Goal: Navigation & Orientation: Find specific page/section

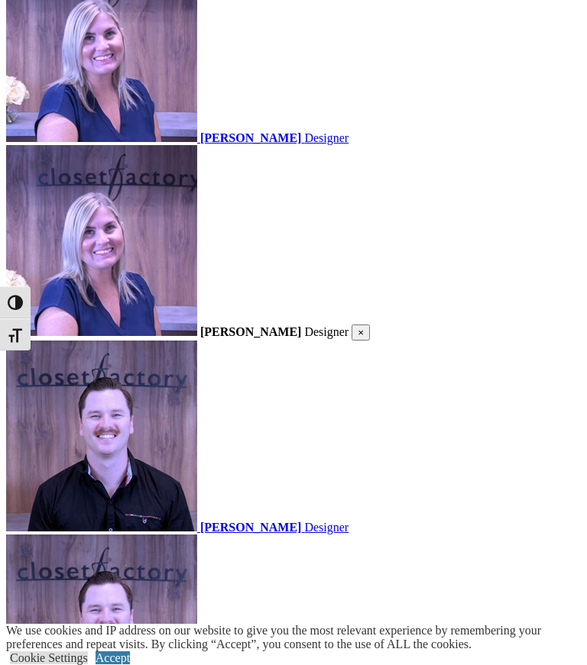
scroll to position [1693, 0]
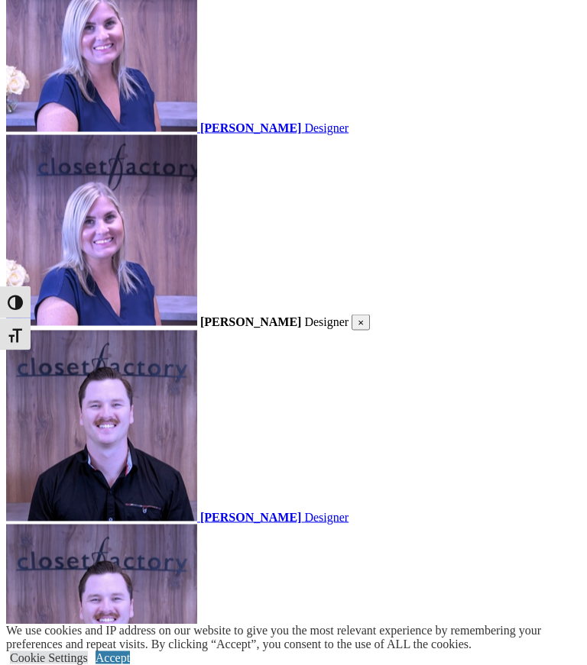
click at [130, 665] on link "Accept" at bounding box center [112, 658] width 34 height 13
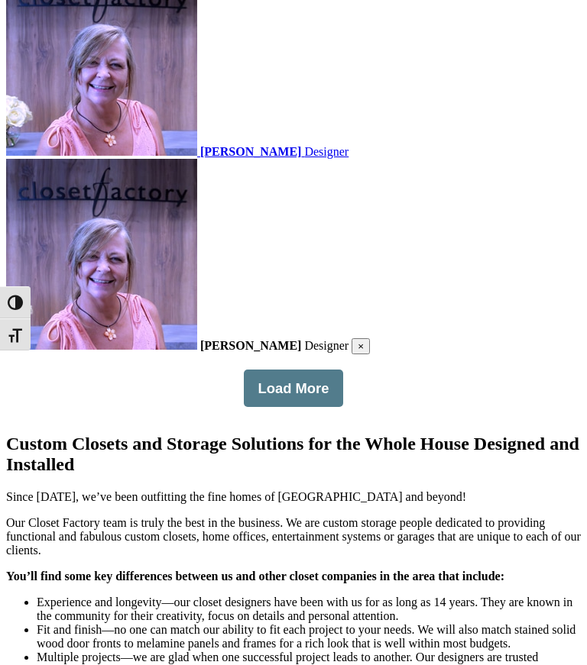
scroll to position [2837, 0]
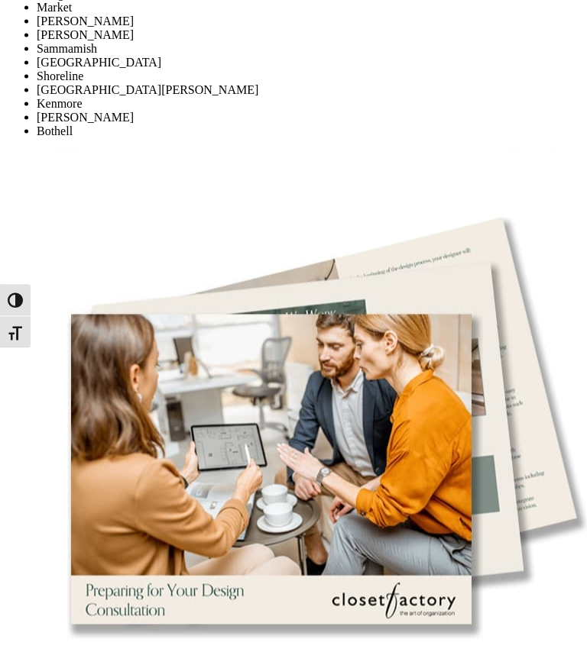
scroll to position [4046, 0]
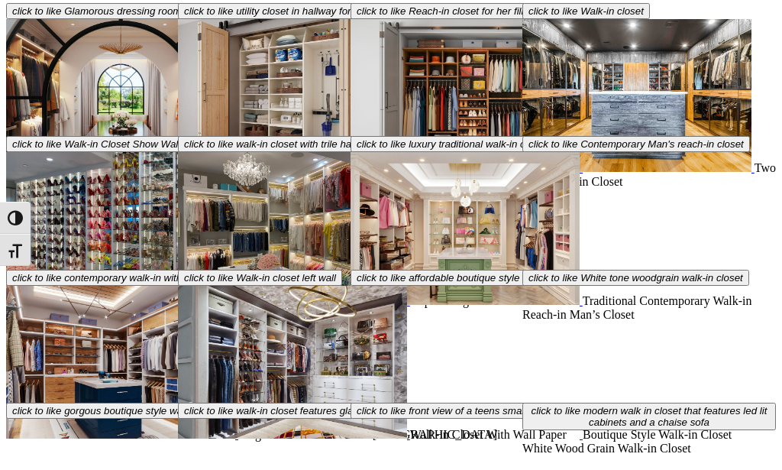
scroll to position [4980, 0]
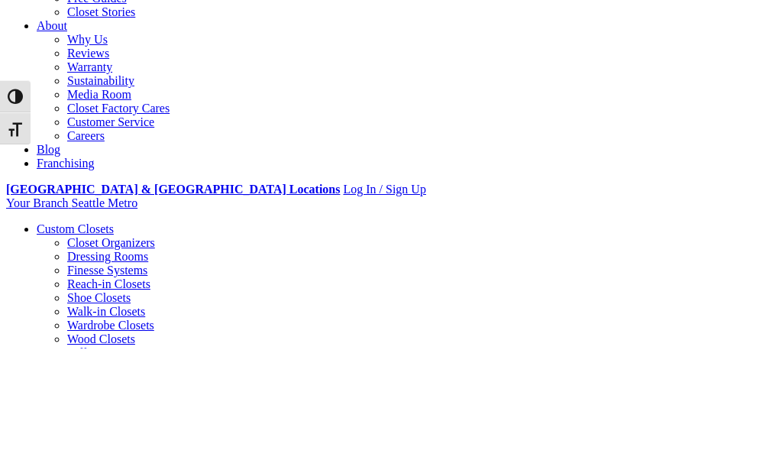
type input "*****"
